Goal: Communication & Community: Connect with others

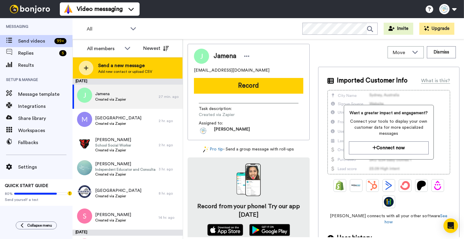
click at [99, 67] on span "Send a new message" at bounding box center [125, 65] width 54 height 7
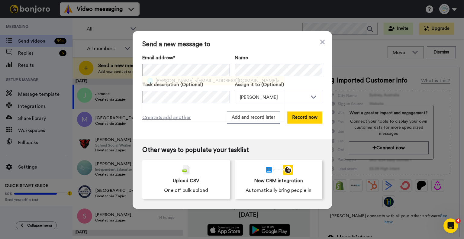
click at [195, 79] on span "<ary.alleg@gmail.com>" at bounding box center [237, 80] width 85 height 7
click at [307, 119] on button "Record now" at bounding box center [304, 118] width 35 height 12
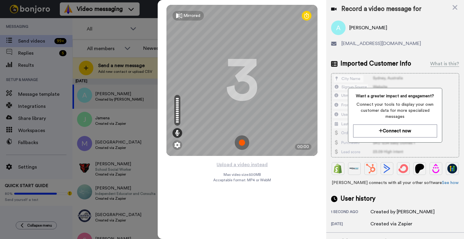
scroll to position [33, 0]
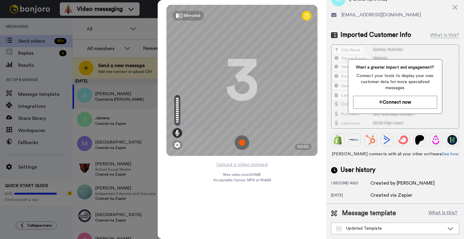
click at [242, 144] on img at bounding box center [242, 142] width 15 height 15
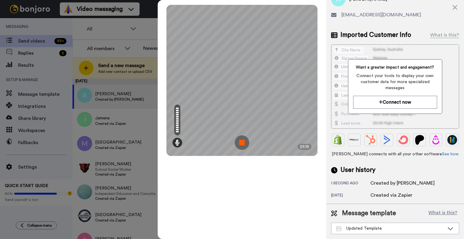
click at [242, 144] on img at bounding box center [242, 142] width 15 height 15
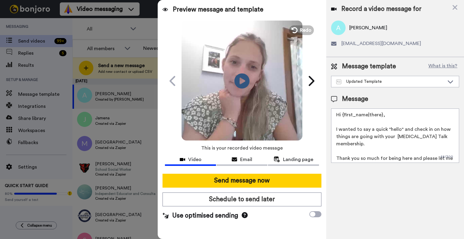
scroll to position [0, 0]
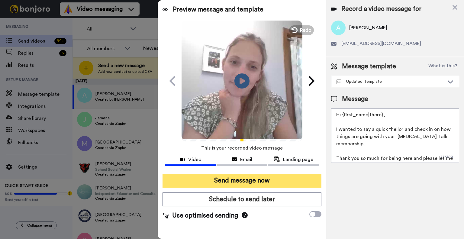
click at [261, 182] on button "Send message now" at bounding box center [242, 181] width 159 height 14
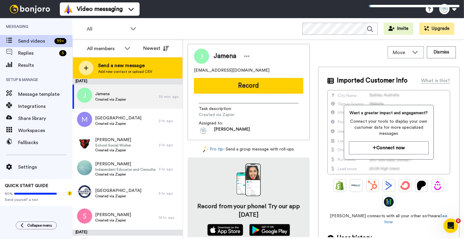
click at [96, 66] on div "Send a new message Add new contact or upload CSV" at bounding box center [128, 67] width 110 height 21
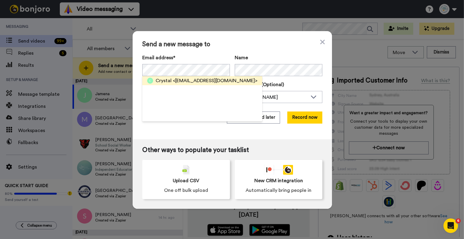
click at [206, 78] on span "<crystal.oyeluyi@gmail.com>" at bounding box center [215, 80] width 85 height 7
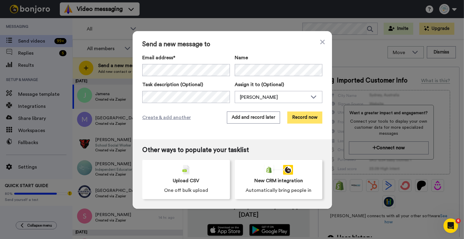
click at [299, 119] on button "Record now" at bounding box center [304, 118] width 35 height 12
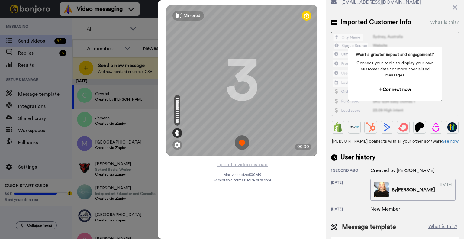
scroll to position [71, 0]
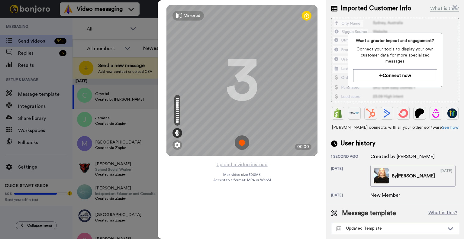
click at [239, 141] on img at bounding box center [242, 142] width 15 height 15
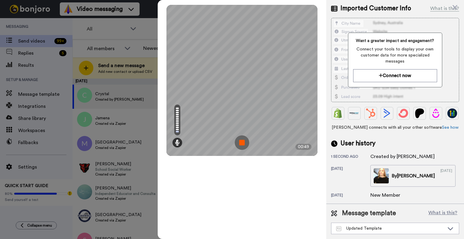
click at [240, 142] on img at bounding box center [242, 142] width 15 height 15
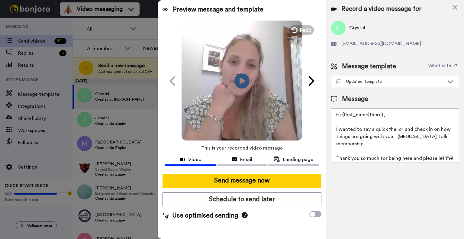
scroll to position [0, 0]
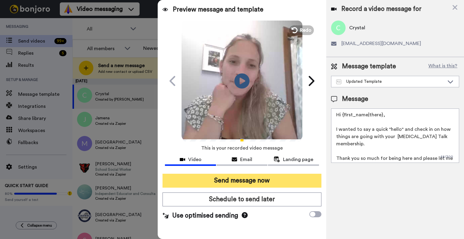
click at [250, 183] on button "Send message now" at bounding box center [242, 181] width 159 height 14
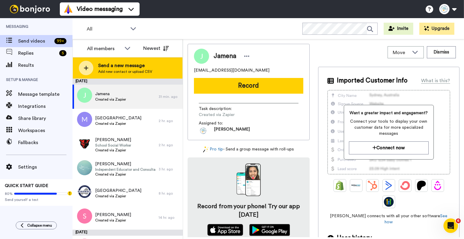
click at [133, 71] on span "Add new contact or upload CSV" at bounding box center [125, 71] width 54 height 5
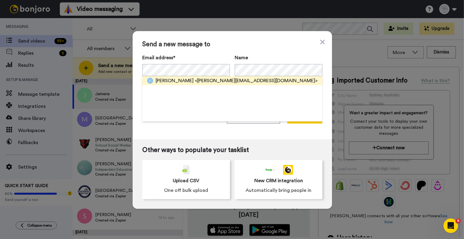
click at [195, 84] on div "[PERSON_NAME] <[PERSON_NAME][EMAIL_ADDRESS][DOMAIN_NAME]>" at bounding box center [232, 80] width 180 height 9
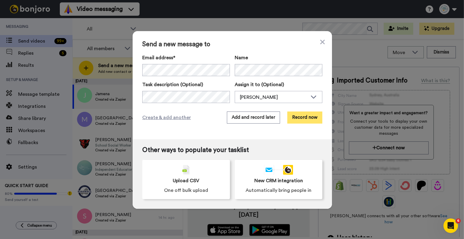
click at [308, 118] on button "Record now" at bounding box center [304, 118] width 35 height 12
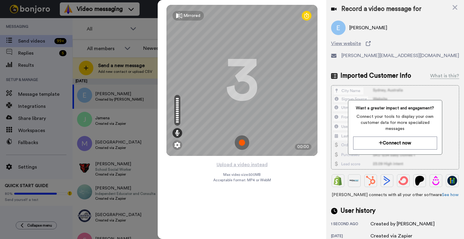
click at [239, 142] on img at bounding box center [242, 142] width 15 height 15
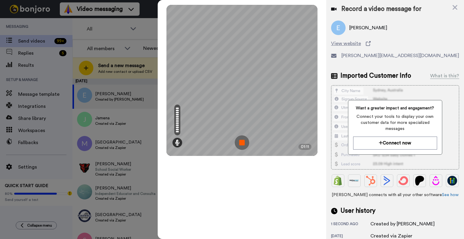
click at [239, 142] on img at bounding box center [242, 142] width 15 height 15
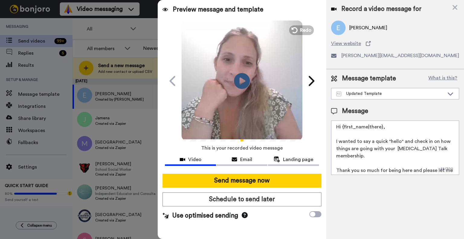
click at [237, 84] on icon at bounding box center [242, 81] width 16 height 16
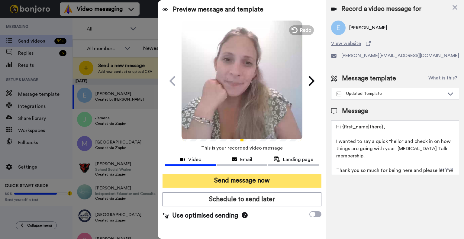
click at [256, 183] on button "Send message now" at bounding box center [242, 181] width 159 height 14
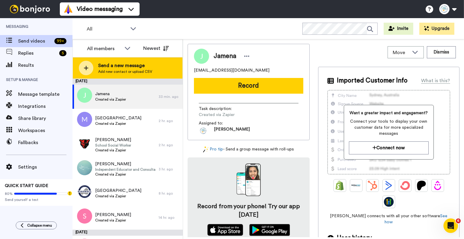
click at [119, 61] on div "Send a new message Add new contact or upload CSV" at bounding box center [128, 67] width 110 height 21
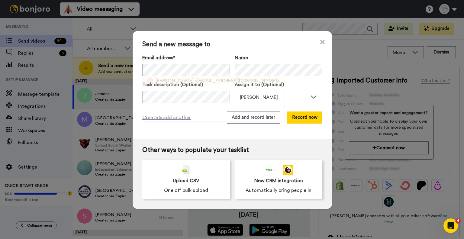
click at [195, 80] on span "<ocash19@gmail.com>" at bounding box center [237, 80] width 85 height 7
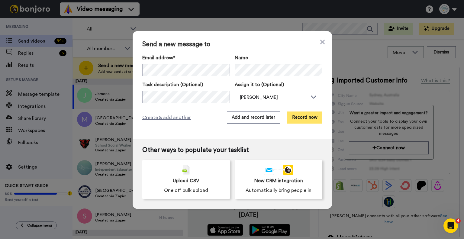
click at [305, 119] on button "Record now" at bounding box center [304, 118] width 35 height 12
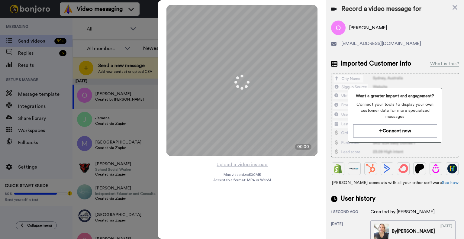
scroll to position [71, 0]
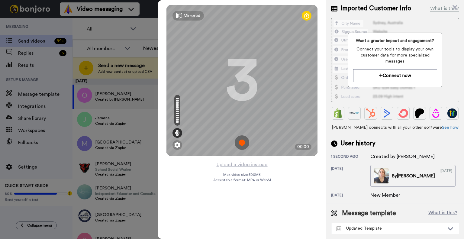
click at [245, 140] on img at bounding box center [242, 142] width 15 height 15
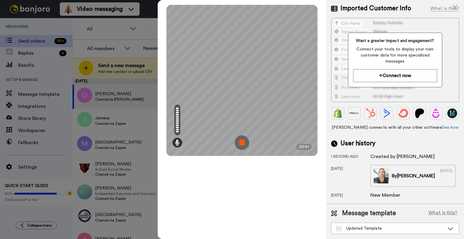
click at [244, 142] on img at bounding box center [242, 142] width 15 height 15
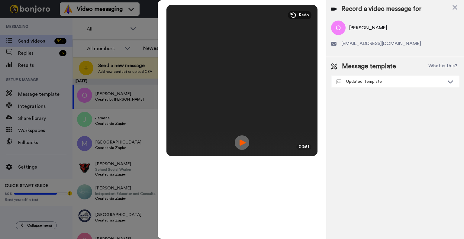
scroll to position [0, 0]
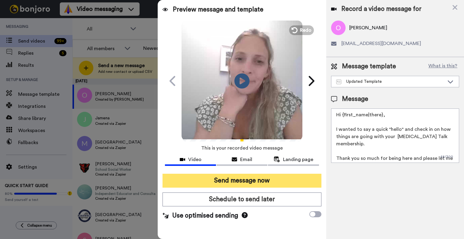
click at [265, 181] on button "Send message now" at bounding box center [242, 181] width 159 height 14
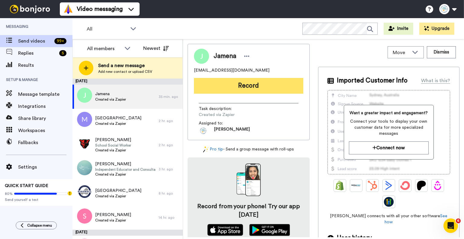
click at [244, 81] on button "Record" at bounding box center [248, 86] width 109 height 16
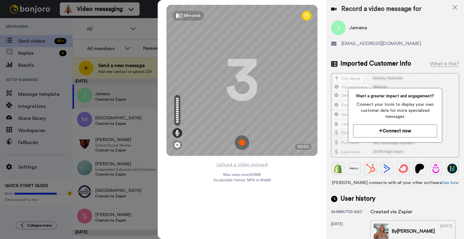
drag, startPoint x: 455, startPoint y: 6, endPoint x: 410, endPoint y: 9, distance: 45.4
click at [454, 7] on icon at bounding box center [455, 8] width 6 height 8
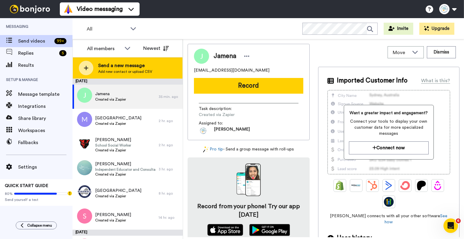
click at [114, 61] on div "Send a new message Add new contact or upload CSV" at bounding box center [128, 67] width 110 height 21
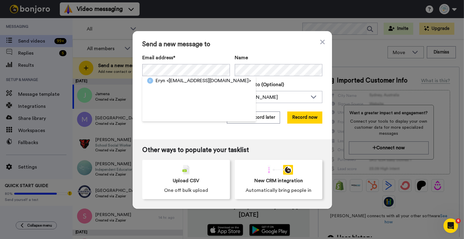
click at [169, 83] on span "<eryn.fallon@ivyrehab.com>" at bounding box center [209, 80] width 85 height 7
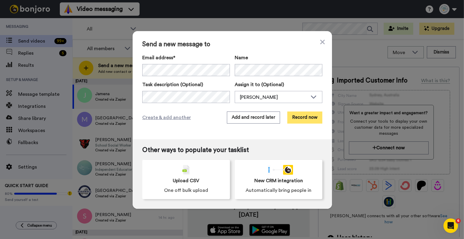
click at [302, 116] on button "Record now" at bounding box center [304, 118] width 35 height 12
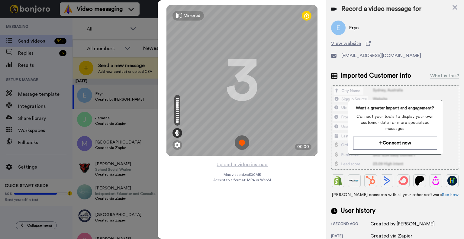
click at [241, 147] on img at bounding box center [242, 142] width 15 height 15
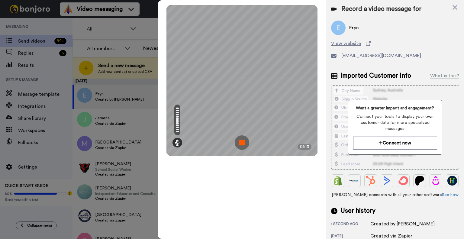
click at [241, 142] on img at bounding box center [242, 142] width 15 height 15
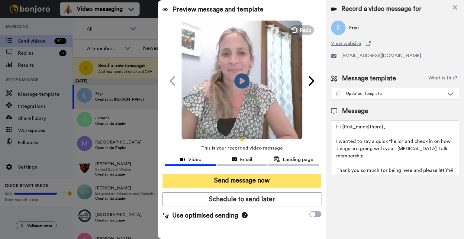
click at [281, 181] on button "Send message now" at bounding box center [242, 181] width 159 height 14
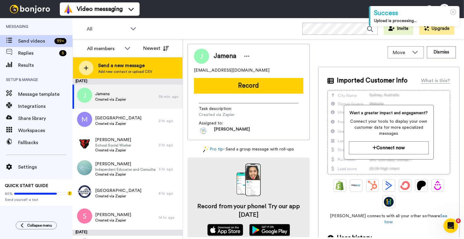
click at [123, 65] on span "Send a new message" at bounding box center [125, 65] width 54 height 7
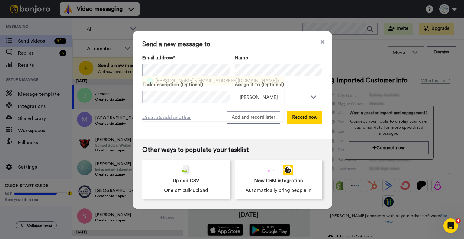
click at [212, 80] on span "<kenisharussell21@gmail.com>" at bounding box center [237, 80] width 85 height 7
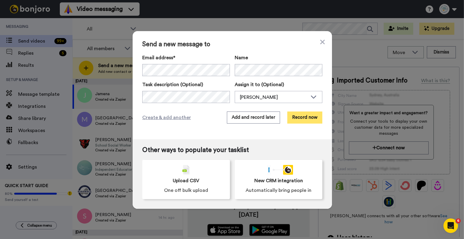
click at [299, 118] on button "Record now" at bounding box center [304, 118] width 35 height 12
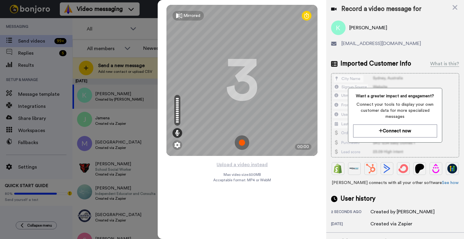
click at [243, 144] on img at bounding box center [242, 142] width 15 height 15
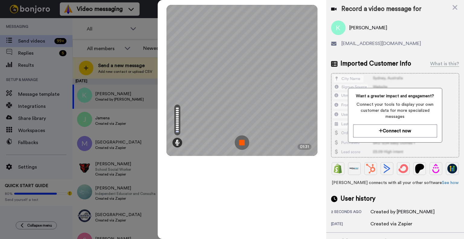
click at [243, 144] on img at bounding box center [242, 142] width 15 height 15
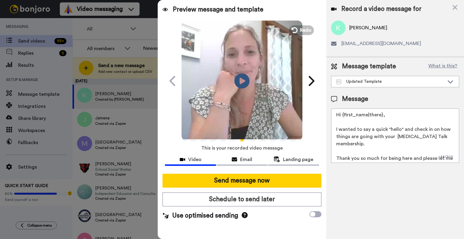
drag, startPoint x: 260, startPoint y: 179, endPoint x: 260, endPoint y: 174, distance: 5.1
click at [260, 179] on button "Send message now" at bounding box center [242, 181] width 159 height 14
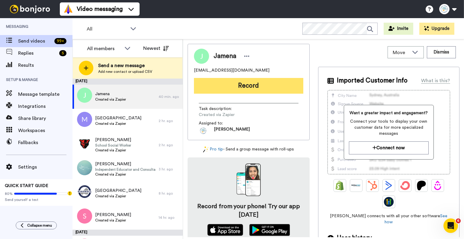
click at [224, 89] on button "Record" at bounding box center [248, 86] width 109 height 16
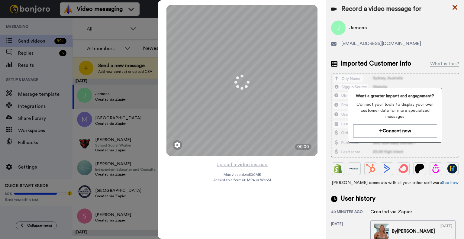
click at [453, 6] on icon at bounding box center [455, 8] width 6 height 8
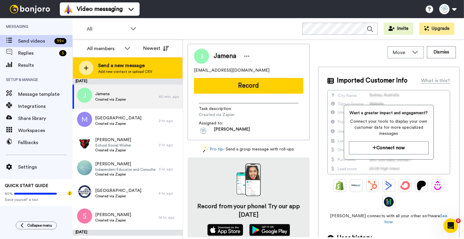
click at [124, 66] on span "Send a new message" at bounding box center [125, 65] width 54 height 7
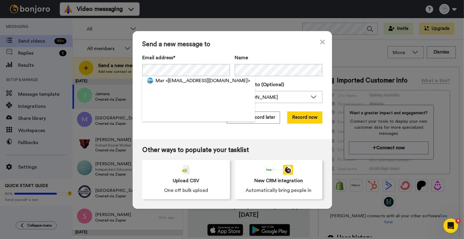
click at [168, 81] on span "<maralbarran15@gmail.com>" at bounding box center [208, 80] width 85 height 7
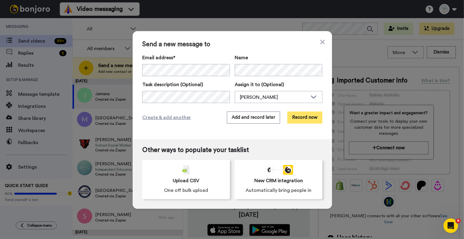
click at [305, 120] on button "Record now" at bounding box center [304, 118] width 35 height 12
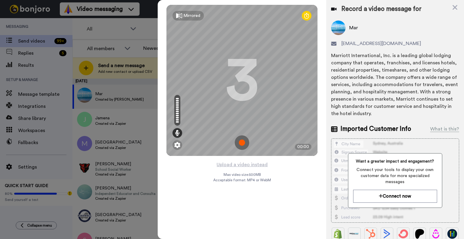
click at [237, 146] on img at bounding box center [242, 142] width 15 height 15
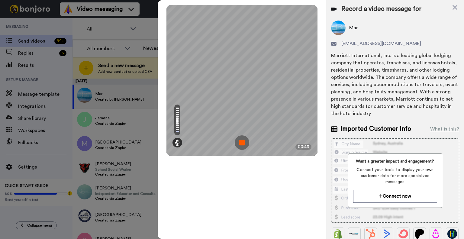
click at [237, 146] on img at bounding box center [242, 142] width 15 height 15
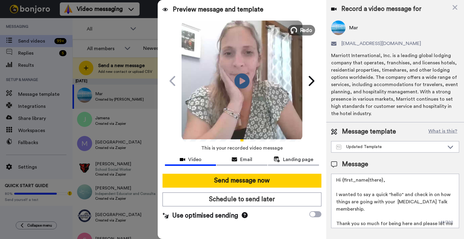
click at [305, 28] on span "Redo" at bounding box center [306, 30] width 13 height 8
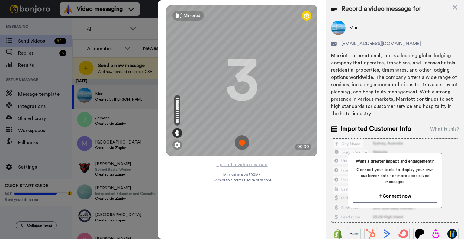
click at [242, 145] on img at bounding box center [242, 142] width 15 height 15
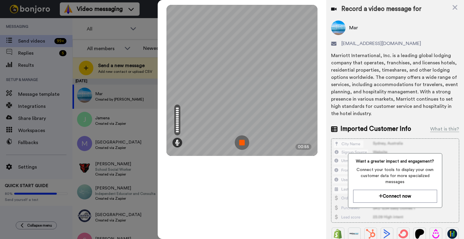
click at [242, 145] on img at bounding box center [242, 142] width 15 height 15
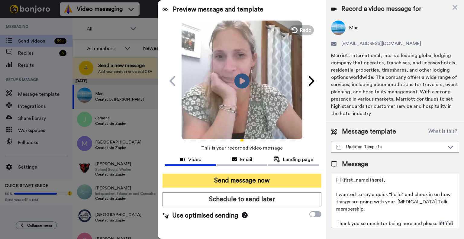
click at [279, 181] on button "Send message now" at bounding box center [242, 181] width 159 height 14
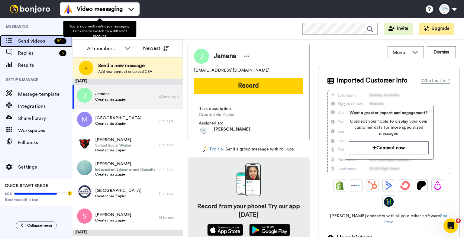
click at [44, 41] on span "Send videos" at bounding box center [35, 40] width 34 height 7
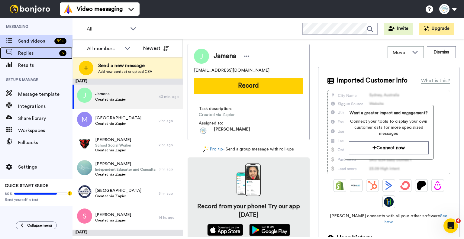
click at [33, 55] on span "Replies" at bounding box center [37, 53] width 39 height 7
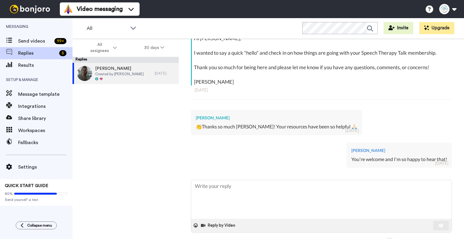
scroll to position [120, 0]
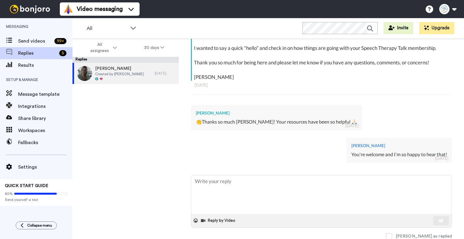
type textarea "x"
